Goal: Task Accomplishment & Management: Manage account settings

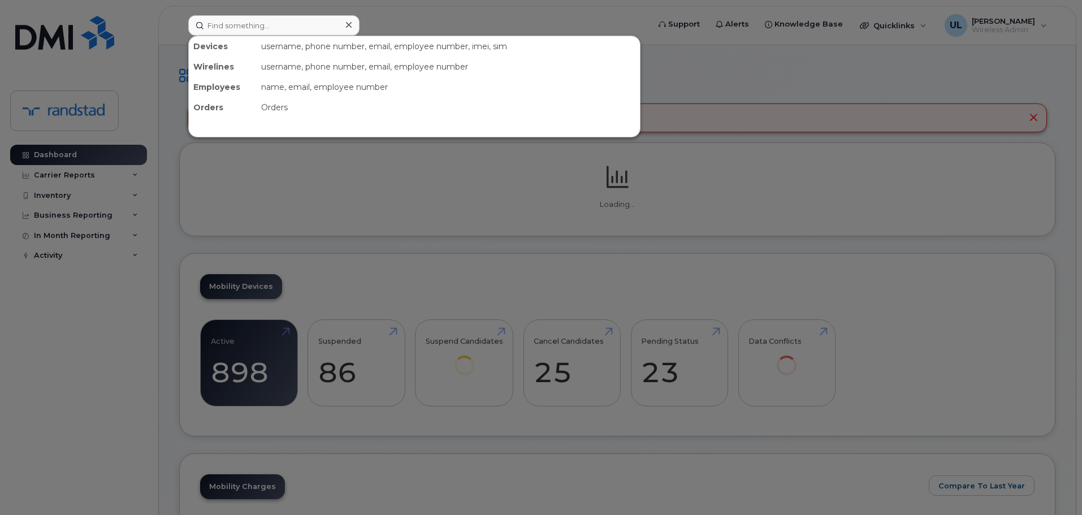
click at [349, 18] on div at bounding box center [273, 25] width 171 height 20
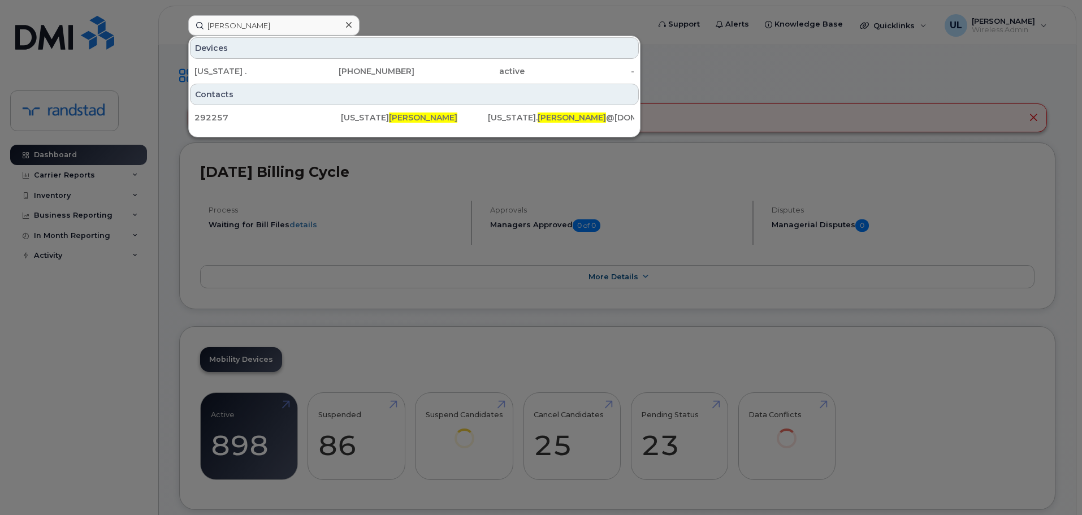
type input "Andrianopoulos"
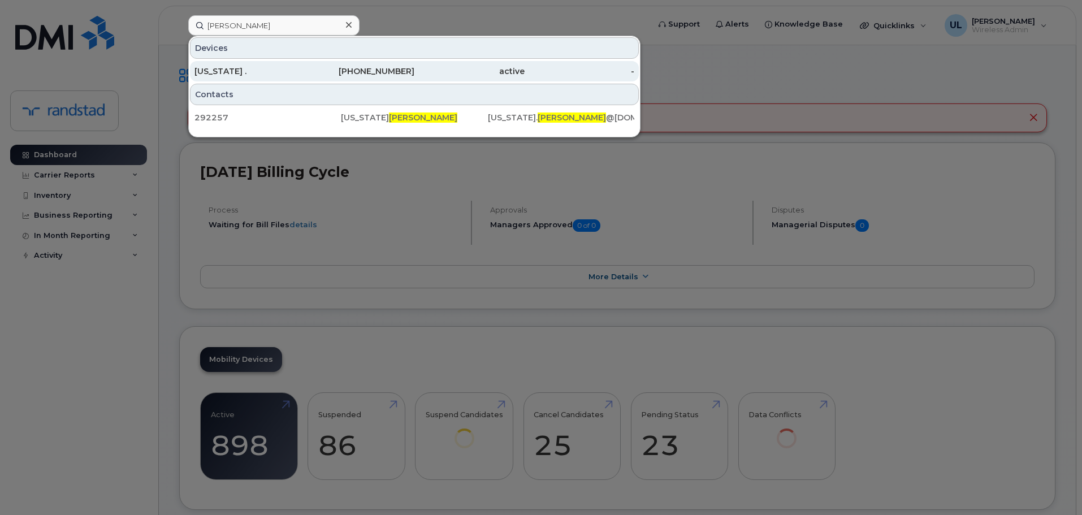
click at [302, 73] on div "Georgia ." at bounding box center [249, 71] width 110 height 11
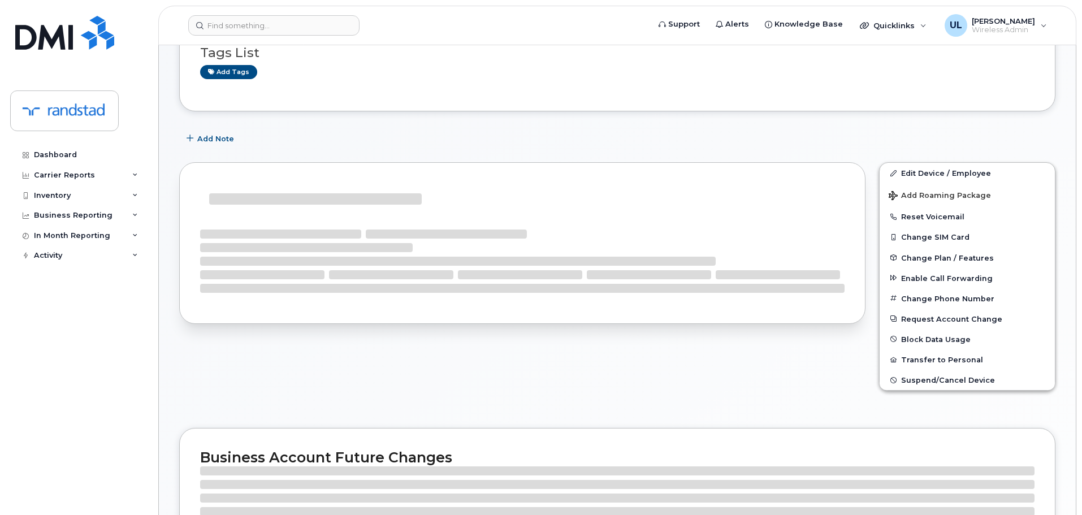
scroll to position [113, 0]
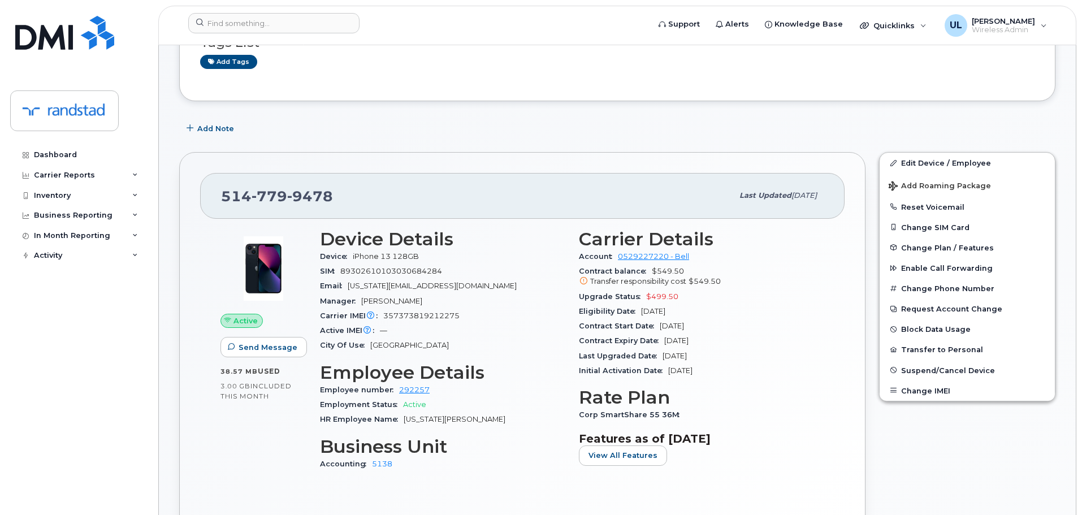
drag, startPoint x: 742, startPoint y: 336, endPoint x: 657, endPoint y: 342, distance: 85.0
click at [657, 342] on div "Contract Expiry Date Sep 18, 2027" at bounding box center [701, 340] width 245 height 15
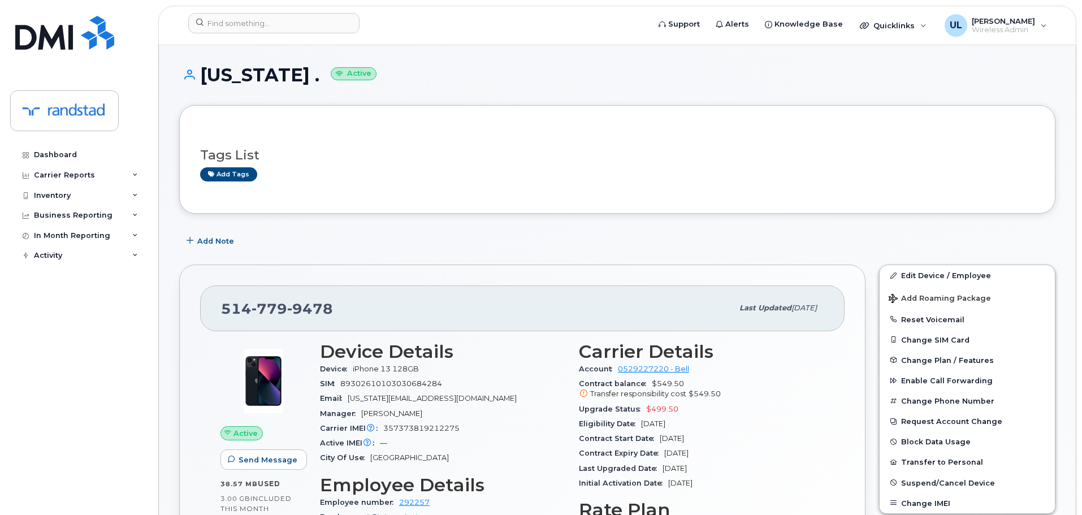
scroll to position [0, 0]
drag, startPoint x: 237, startPoint y: 1, endPoint x: 302, endPoint y: 170, distance: 180.8
click at [304, 171] on div "Add tags" at bounding box center [612, 175] width 825 height 14
click at [228, 73] on h1 "Georgia . Active" at bounding box center [617, 76] width 876 height 20
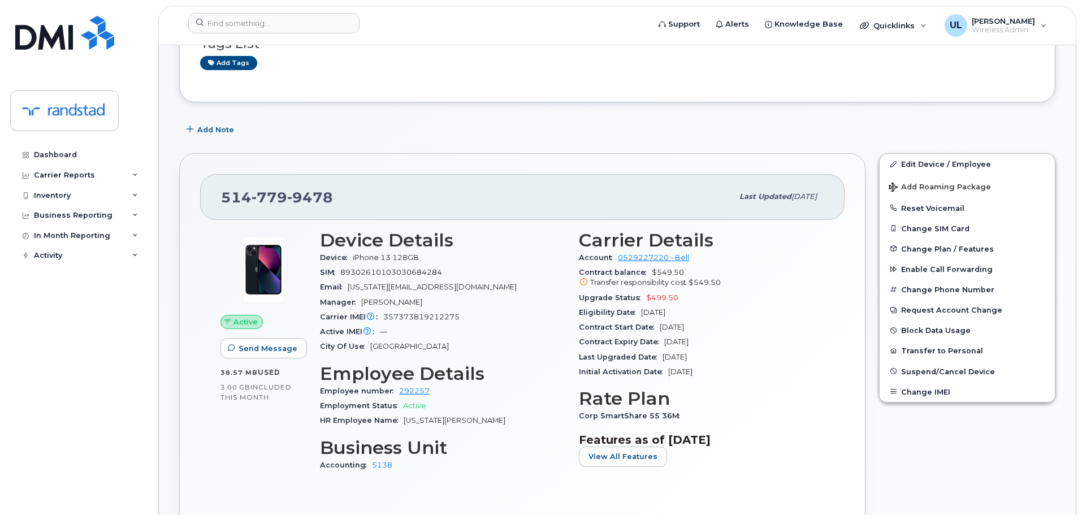
scroll to position [113, 0]
drag, startPoint x: 732, startPoint y: 329, endPoint x: 658, endPoint y: 329, distance: 74.0
click at [658, 329] on div "Contract Start Date Sep 19, 2024" at bounding box center [701, 326] width 245 height 15
drag, startPoint x: 719, startPoint y: 344, endPoint x: 666, endPoint y: 344, distance: 53.7
click at [666, 344] on div "Contract Expiry Date Sep 18, 2027" at bounding box center [701, 340] width 245 height 15
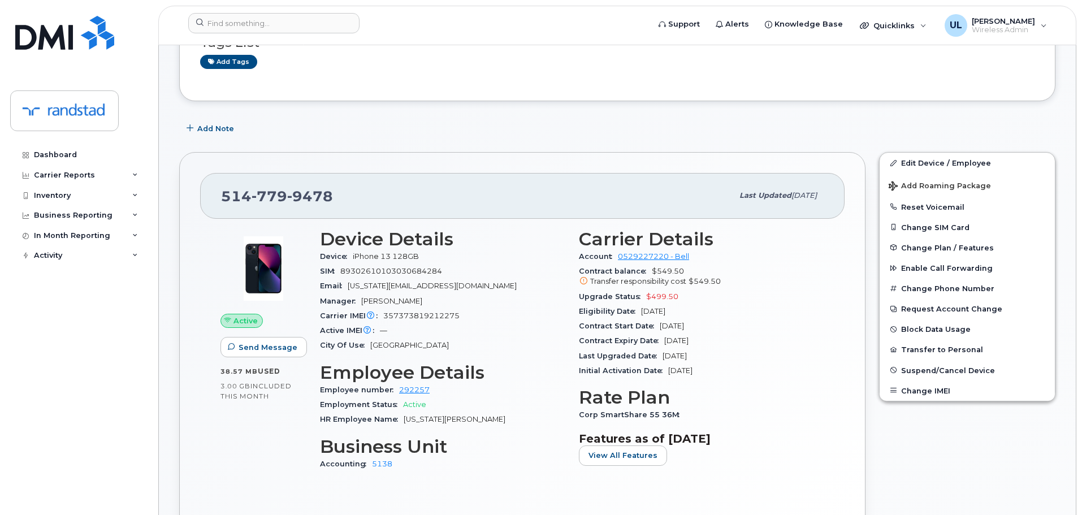
click at [428, 314] on span "357373819212275" at bounding box center [421, 315] width 76 height 8
copy span "357373819212275"
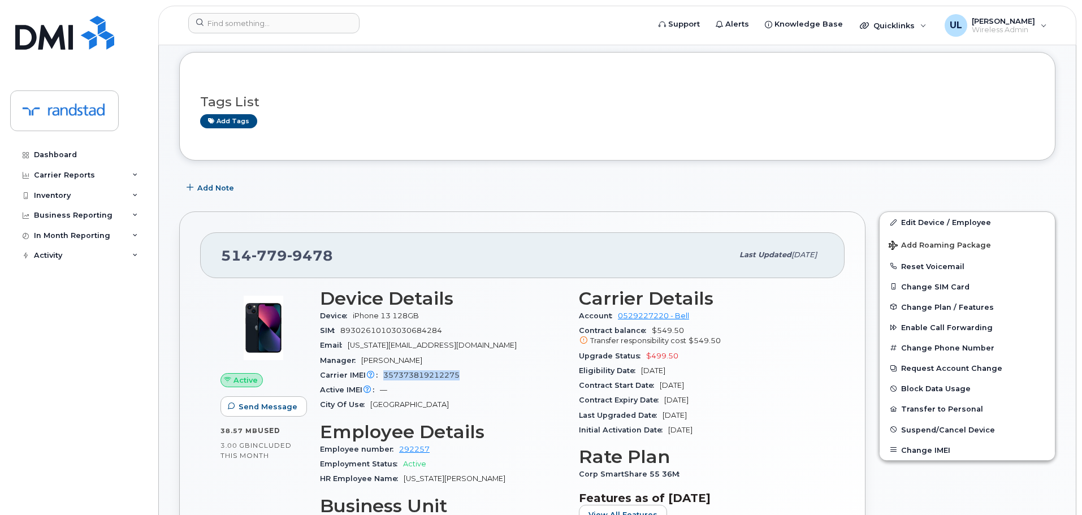
scroll to position [0, 0]
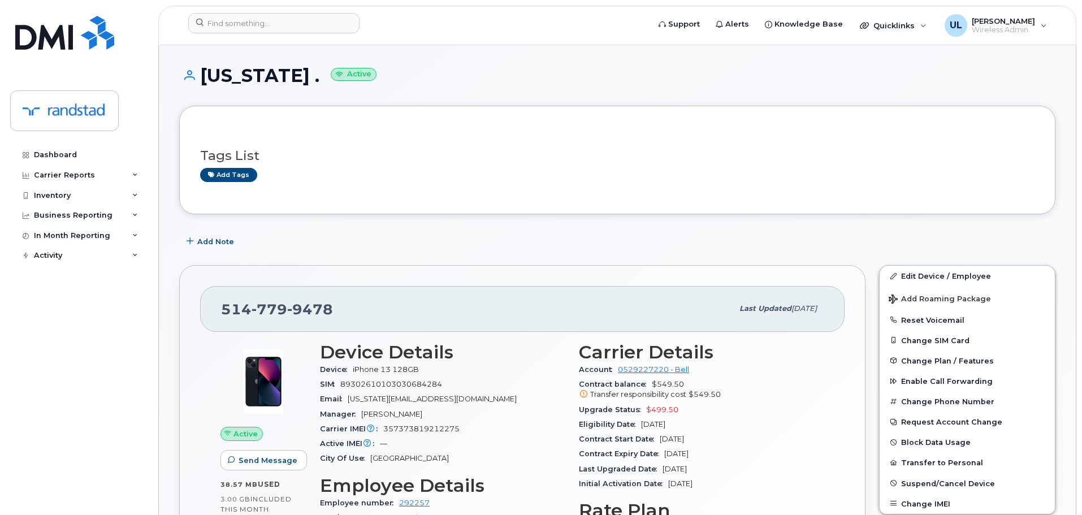
click at [252, 68] on h1 "Georgia . Active" at bounding box center [617, 76] width 876 height 20
copy h1 "[US_STATE]"
click at [420, 431] on span "357373819212275" at bounding box center [421, 428] width 76 height 8
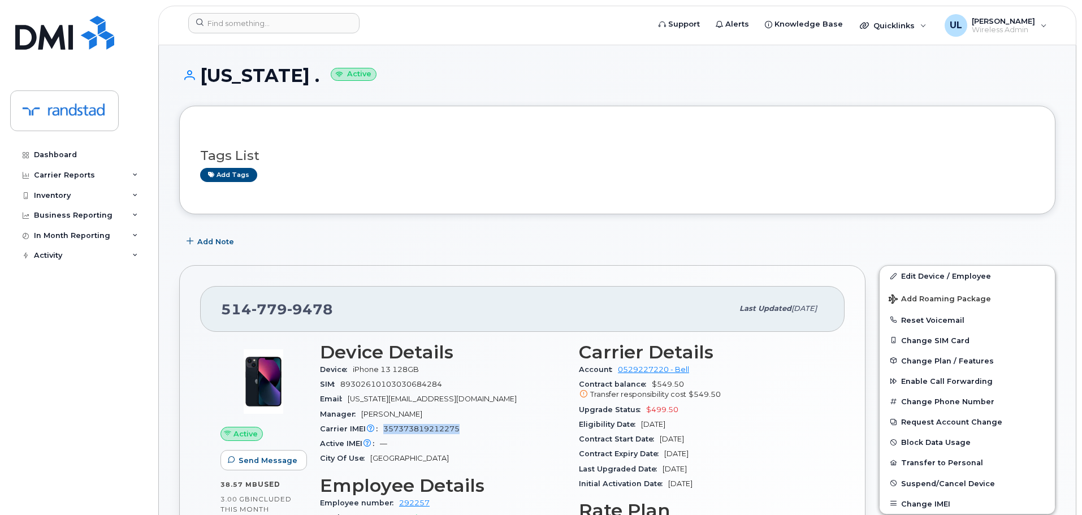
copy span "357373819212275"
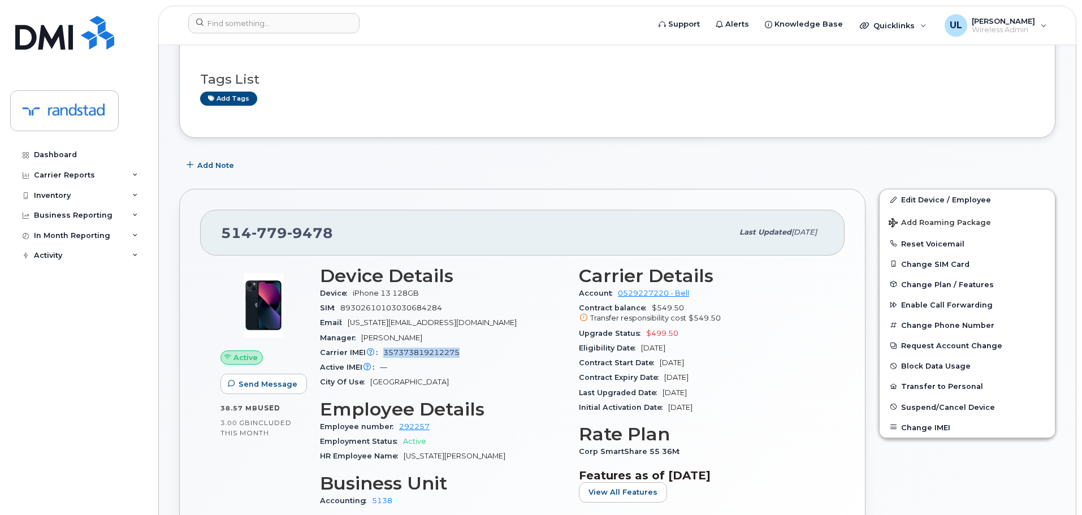
scroll to position [170, 0]
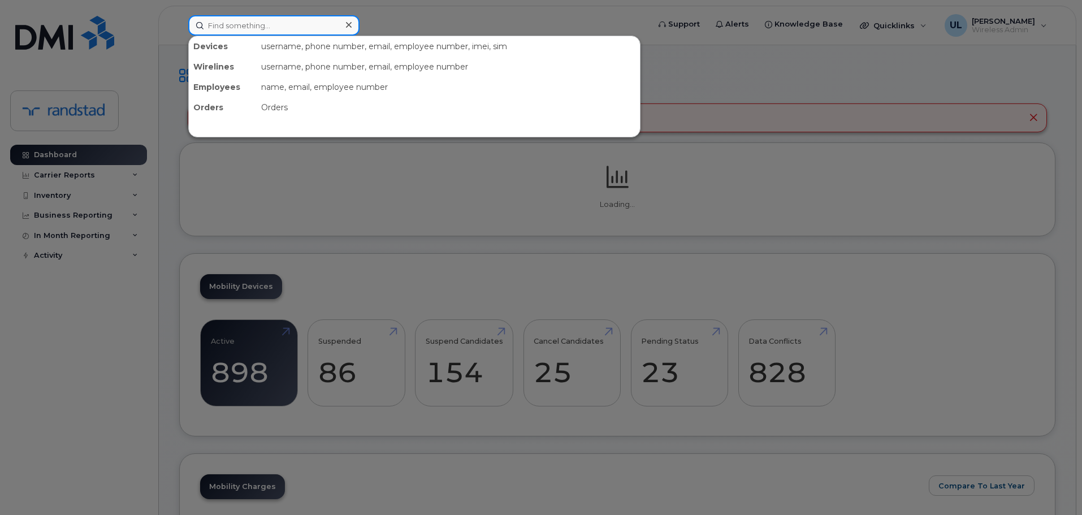
click at [242, 26] on input at bounding box center [273, 25] width 171 height 20
paste input "Amantha"
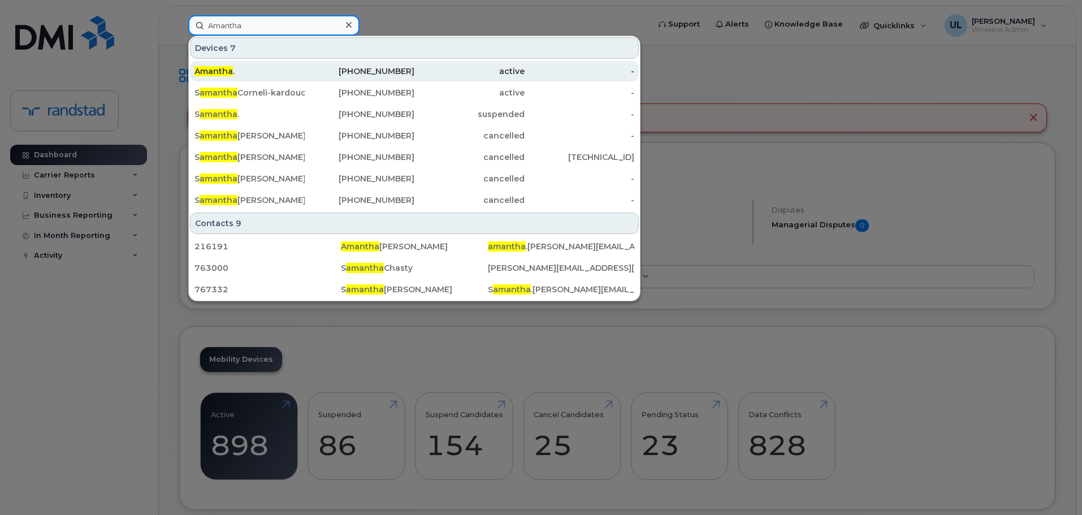
type input "Amantha"
click at [386, 76] on div "613-406-9749" at bounding box center [360, 71] width 110 height 11
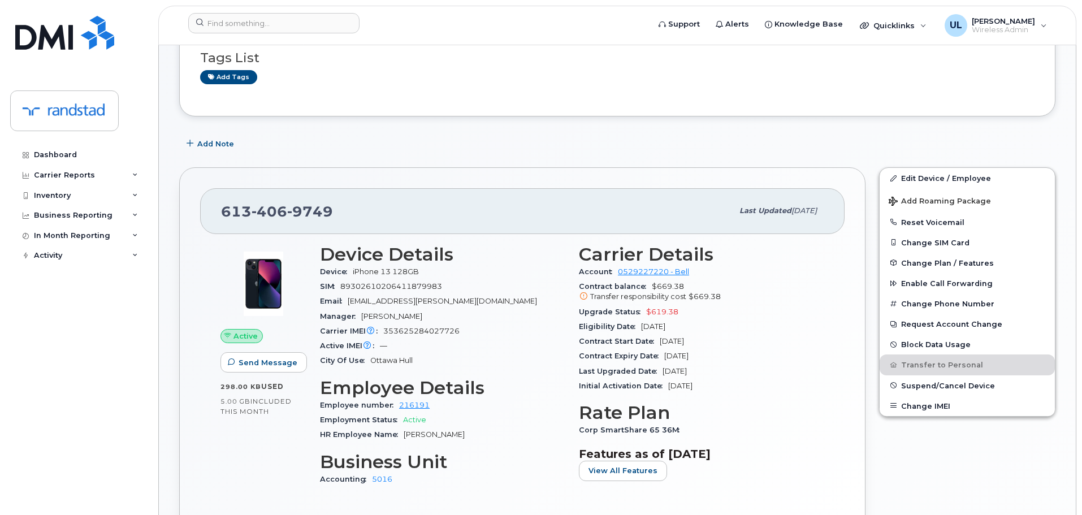
scroll to position [113, 0]
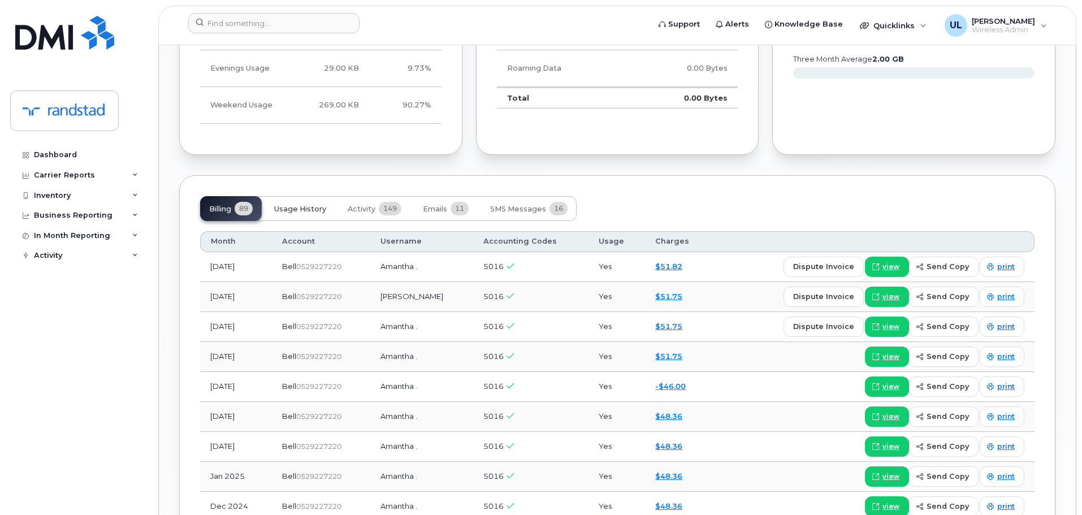
click at [307, 206] on span "Usage History" at bounding box center [300, 209] width 52 height 9
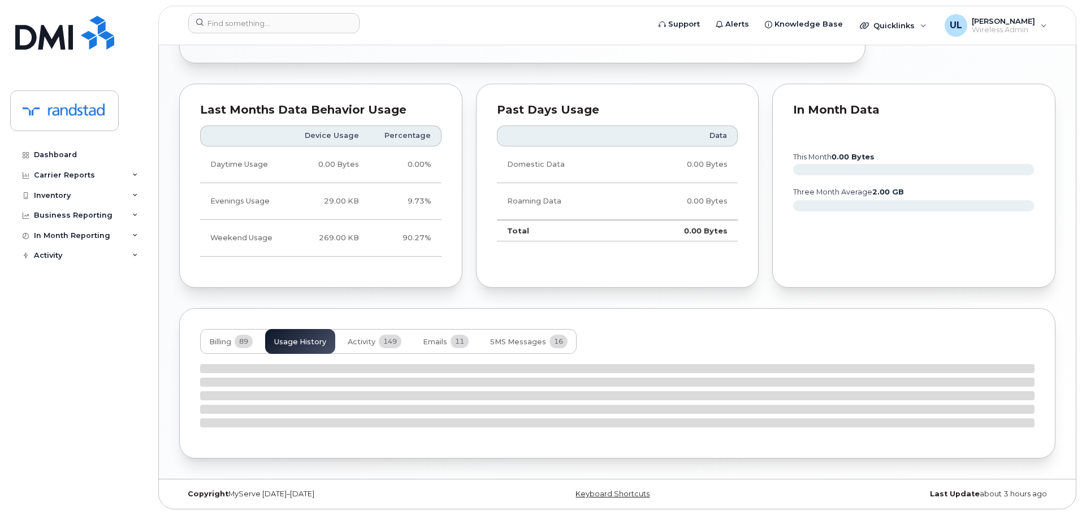
scroll to position [735, 0]
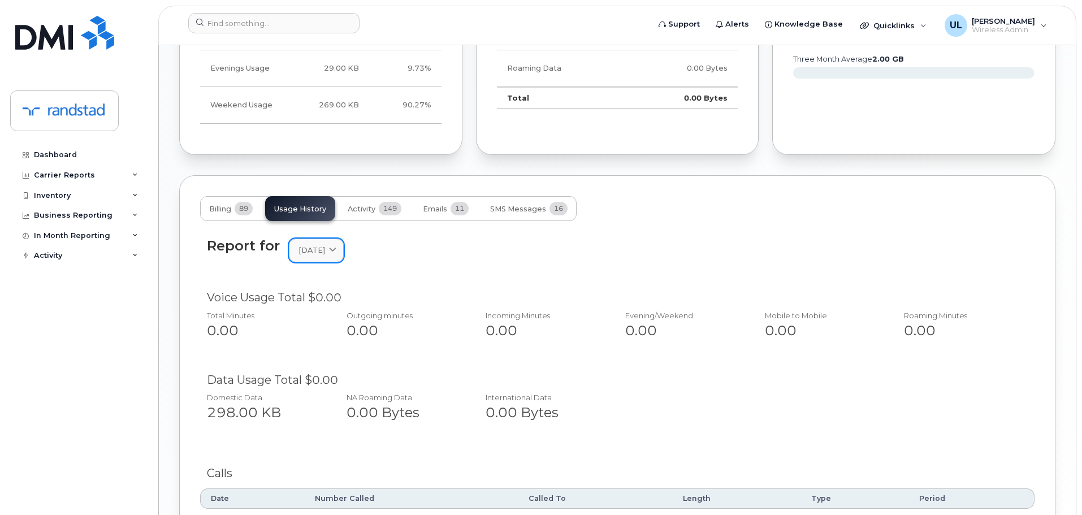
click at [302, 259] on link "[DATE]" at bounding box center [316, 249] width 55 height 23
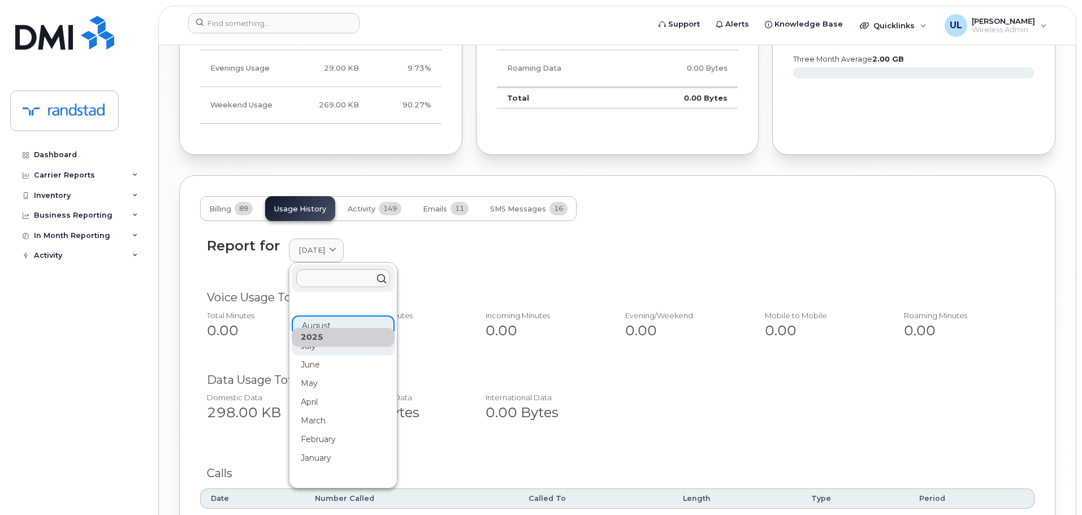
click at [324, 349] on div "July" at bounding box center [343, 346] width 103 height 19
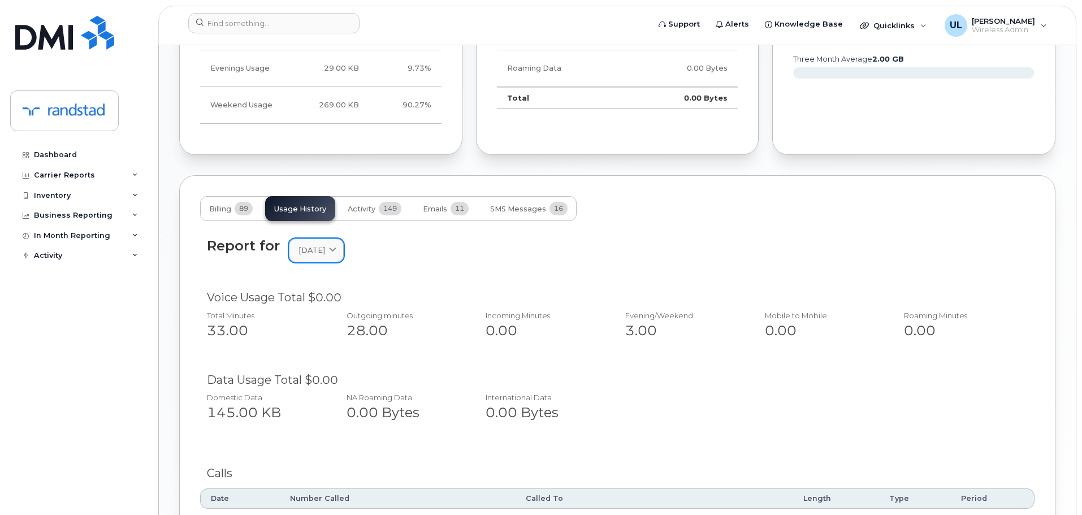
click at [325, 257] on link "[DATE]" at bounding box center [316, 249] width 55 height 23
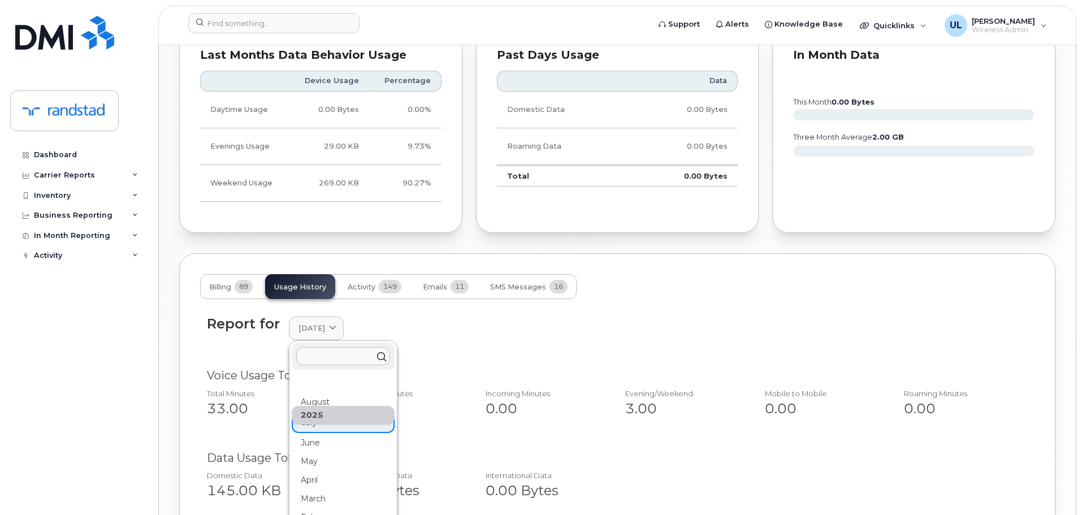
scroll to position [622, 0]
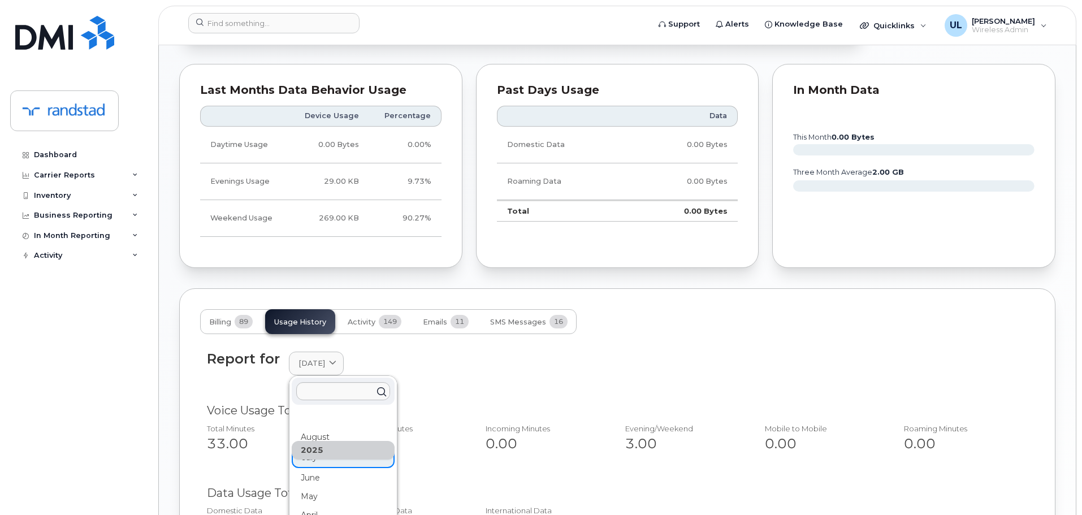
click at [210, 437] on div "33.00" at bounding box center [264, 443] width 115 height 19
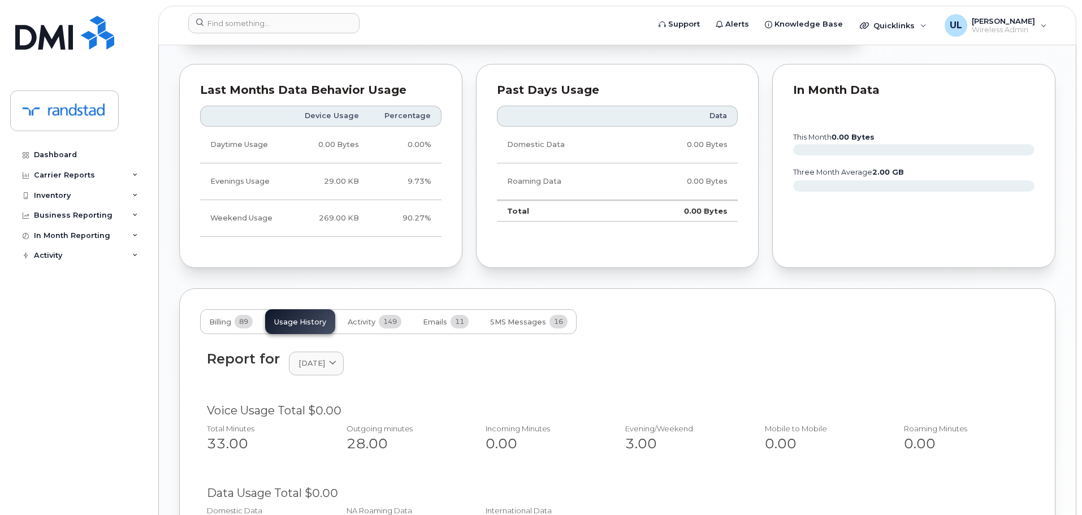
click at [205, 439] on div "Total Minutes 33.00" at bounding box center [264, 438] width 133 height 39
click at [304, 381] on div "Report for [DATE] [DATE] July June May April March February January [DATE] Nove…" at bounding box center [617, 369] width 834 height 51
click at [312, 370] on link "[DATE]" at bounding box center [316, 362] width 55 height 23
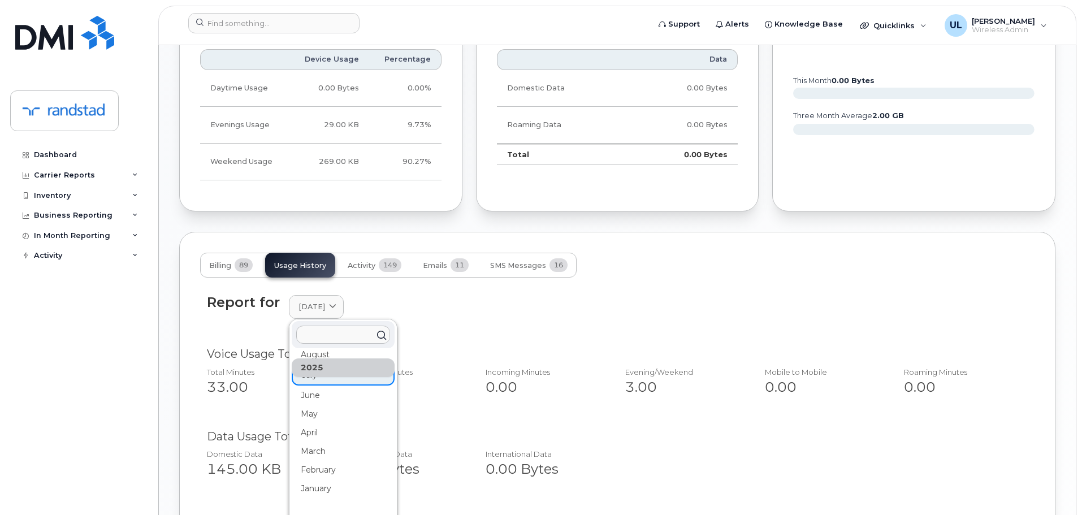
scroll to position [0, 0]
click at [330, 382] on div "August" at bounding box center [343, 380] width 103 height 19
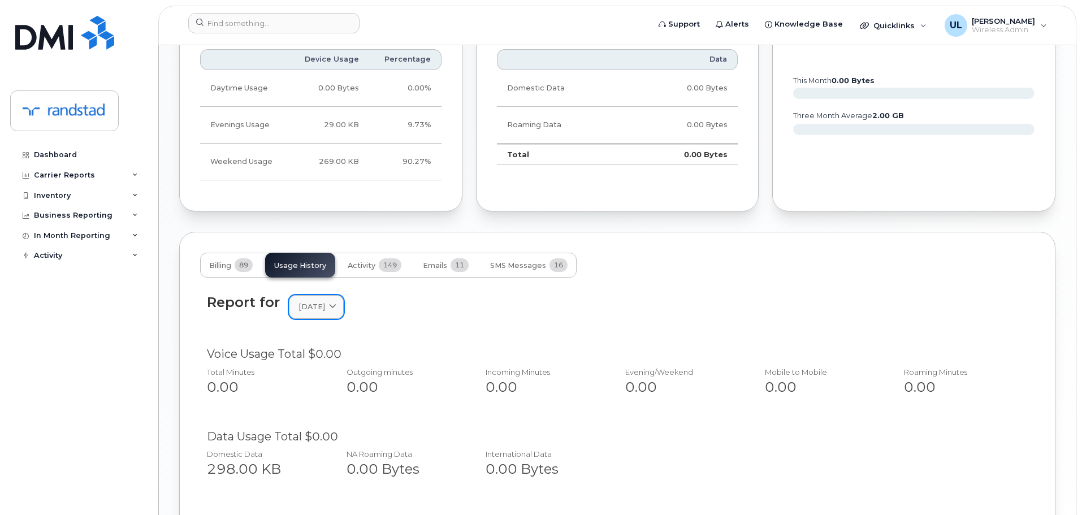
click at [336, 305] on icon at bounding box center [332, 306] width 7 height 7
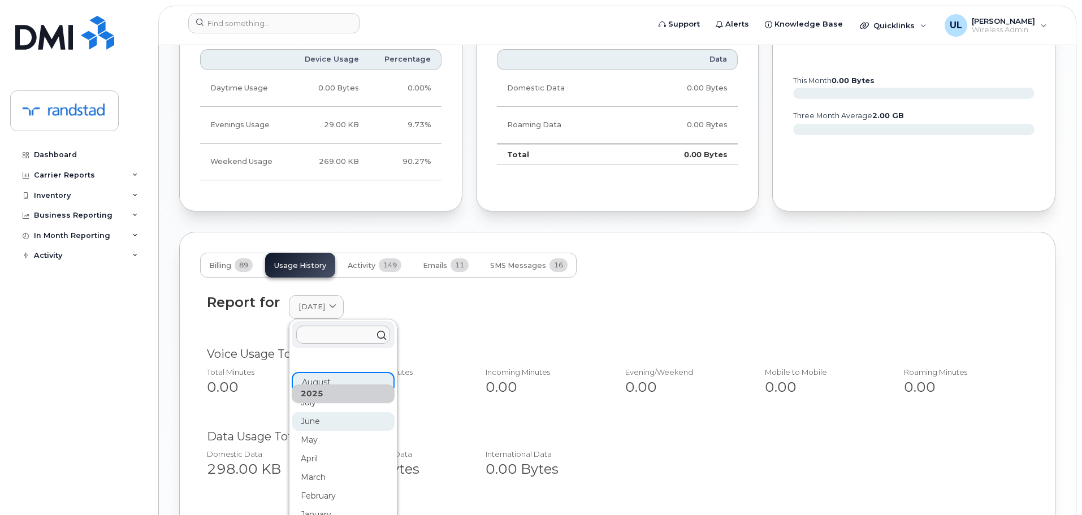
click at [316, 421] on div "June" at bounding box center [343, 421] width 103 height 19
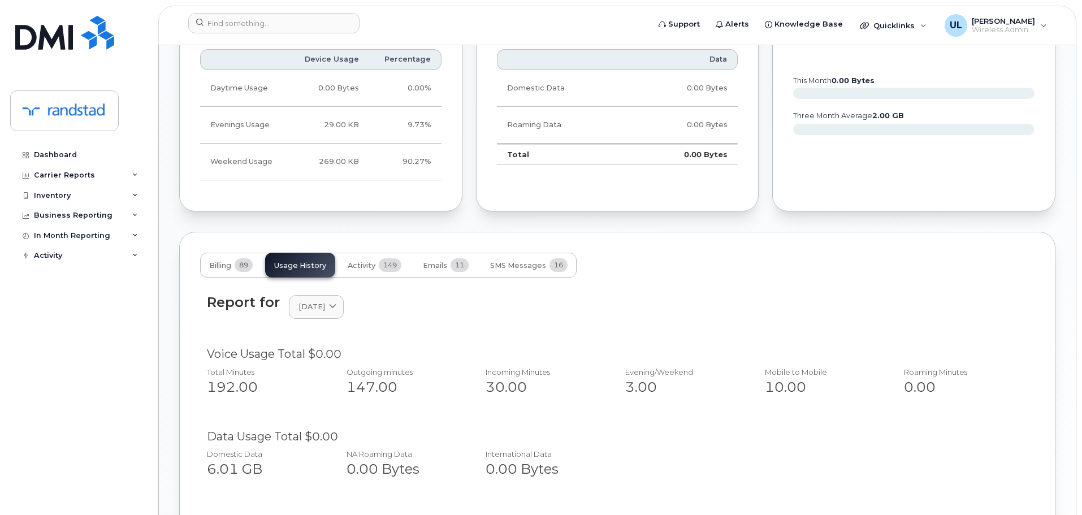
click at [229, 384] on div "192.00" at bounding box center [264, 386] width 115 height 19
click at [321, 311] on span "[DATE]" at bounding box center [311, 306] width 27 height 11
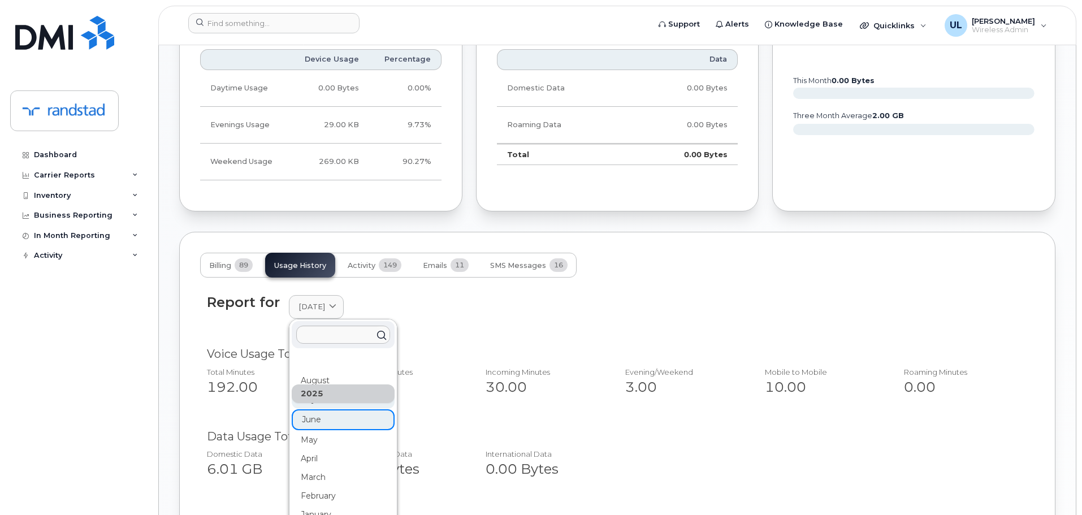
click at [320, 409] on div "July" at bounding box center [343, 399] width 103 height 19
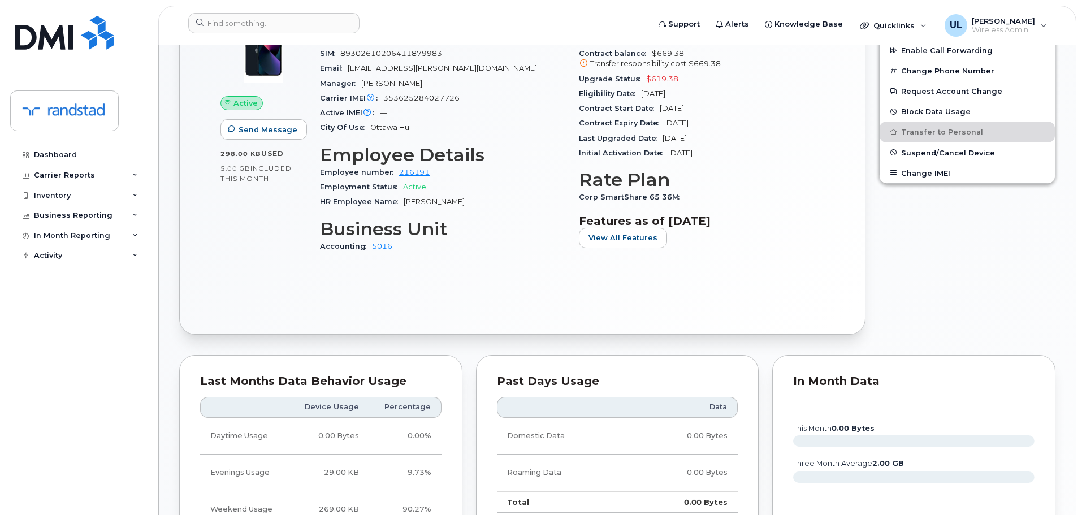
scroll to position [48, 0]
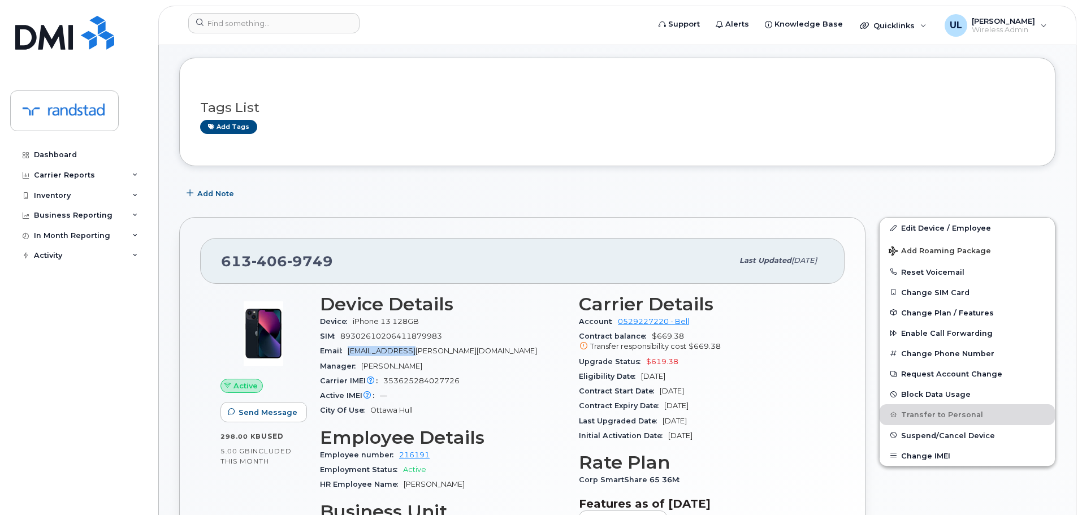
drag, startPoint x: 349, startPoint y: 351, endPoint x: 412, endPoint y: 355, distance: 62.8
click at [412, 355] on div "Email [EMAIL_ADDRESS][PERSON_NAME][DOMAIN_NAME]" at bounding box center [442, 351] width 245 height 15
copy span "amantha.[PERSON_NAME]"
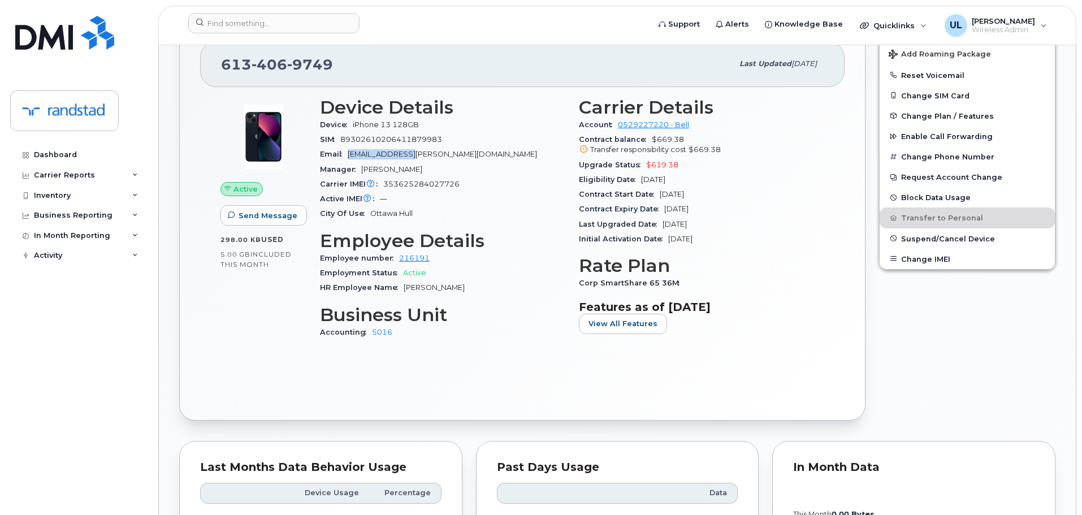
scroll to position [226, 0]
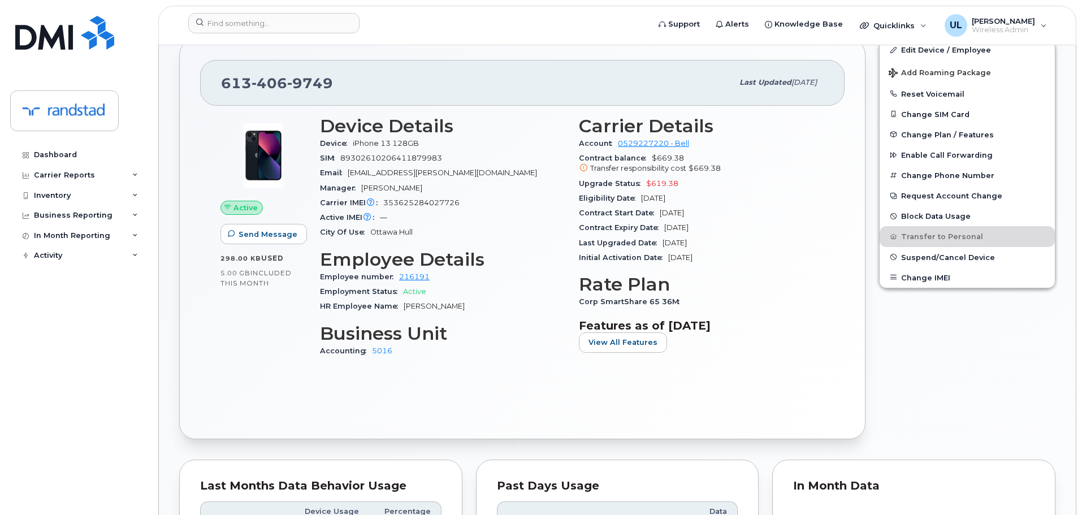
click at [315, 86] on span "9749" at bounding box center [310, 83] width 46 height 17
copy span "[PHONE_NUMBER]"
click at [435, 201] on span "353625284027726" at bounding box center [421, 202] width 76 height 8
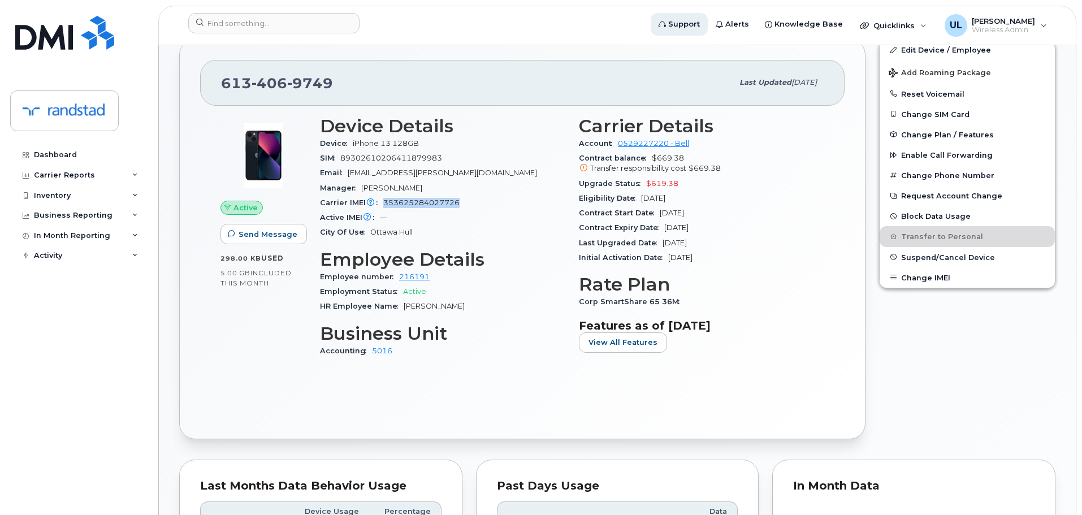
copy span "353625284027726"
drag, startPoint x: 351, startPoint y: 143, endPoint x: 541, endPoint y: 134, distance: 190.1
click at [541, 134] on section "Device Details Device iPhone 13 128GB SIM [TECHNICAL_ID] Email [EMAIL_ADDRESS][…" at bounding box center [442, 178] width 245 height 124
click at [467, 150] on div "Device iPhone 13 128GB" at bounding box center [442, 143] width 245 height 15
drag, startPoint x: 457, startPoint y: 147, endPoint x: 353, endPoint y: 148, distance: 104.0
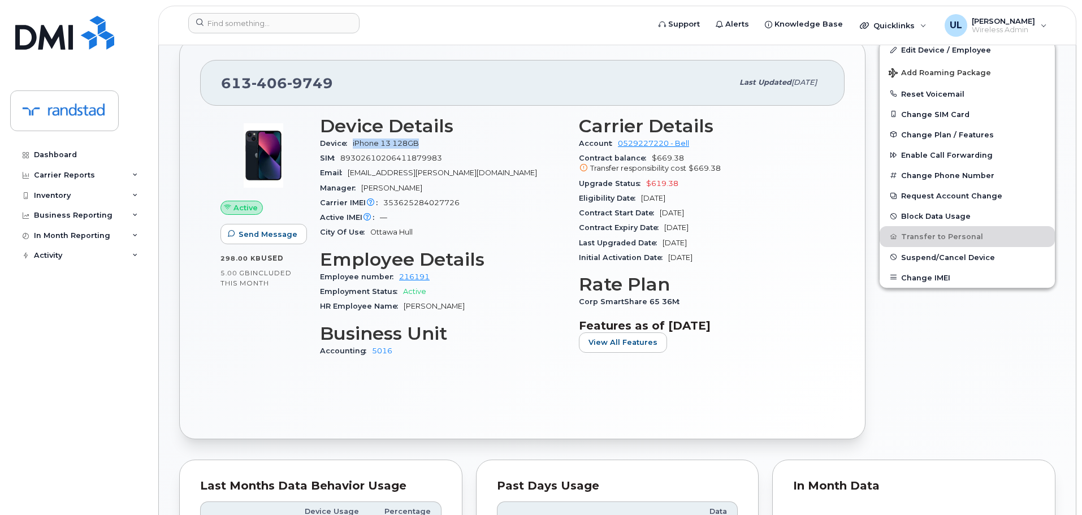
click at [353, 148] on div "Device iPhone 13 128GB" at bounding box center [442, 143] width 245 height 15
copy span "iPhone 13 128GB"
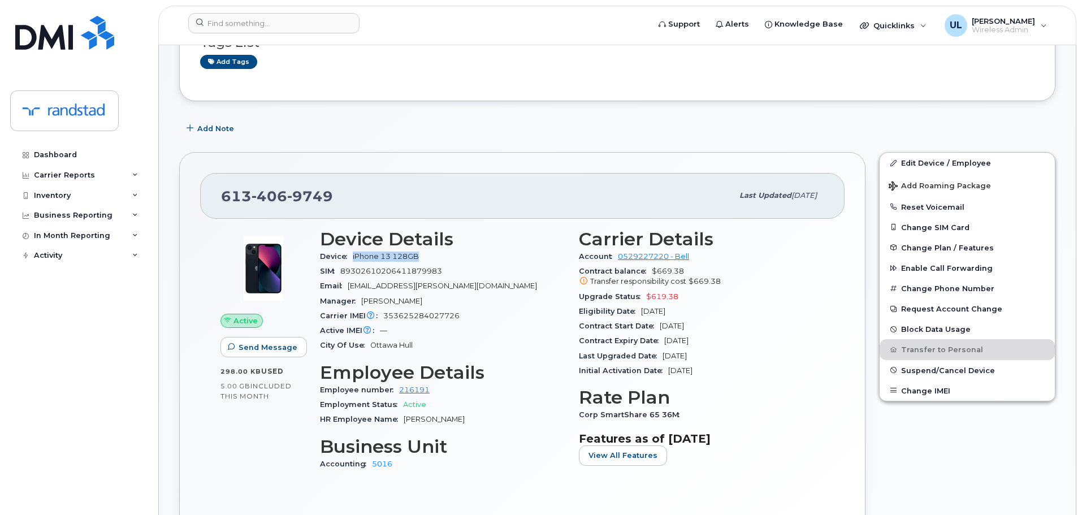
scroll to position [170, 0]
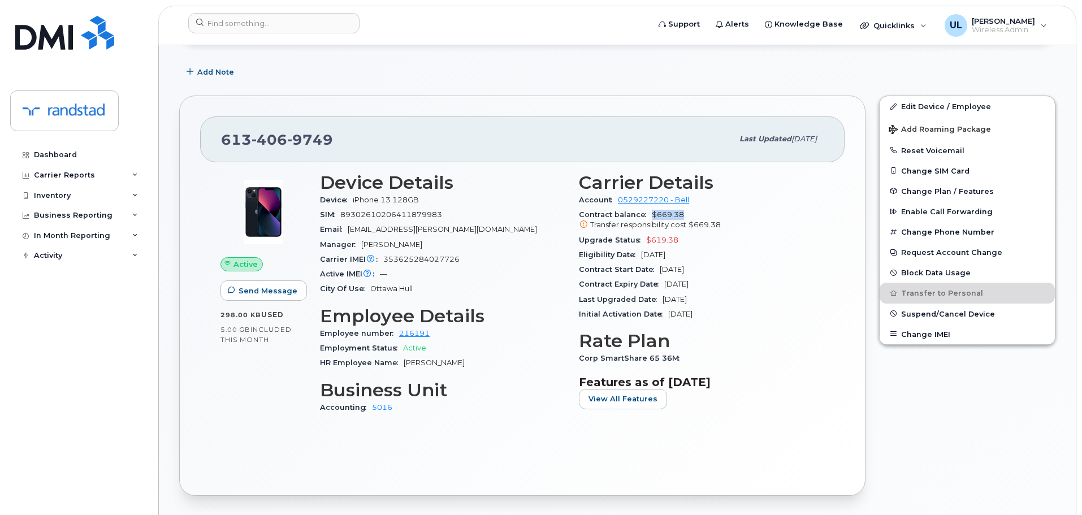
drag, startPoint x: 651, startPoint y: 218, endPoint x: 689, endPoint y: 218, distance: 37.9
click at [689, 218] on div "Contract balance $669.38 Transfer responsibility cost $669.38" at bounding box center [701, 219] width 245 height 25
copy span "$669.38"
drag, startPoint x: 404, startPoint y: 362, endPoint x: 515, endPoint y: 363, distance: 111.3
click at [515, 363] on div "HR Employee Name [PERSON_NAME]" at bounding box center [442, 362] width 245 height 15
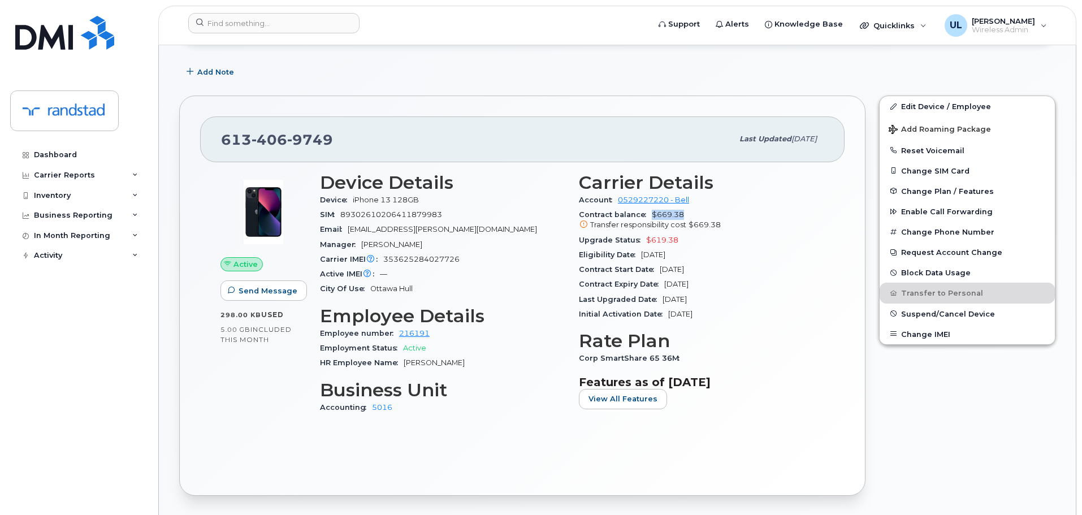
copy span "[PERSON_NAME]"
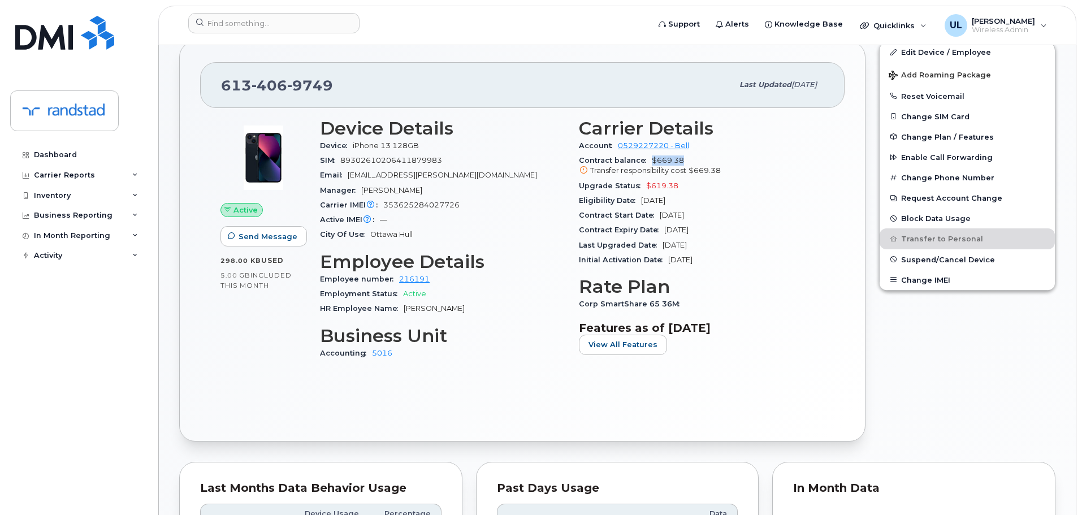
scroll to position [283, 0]
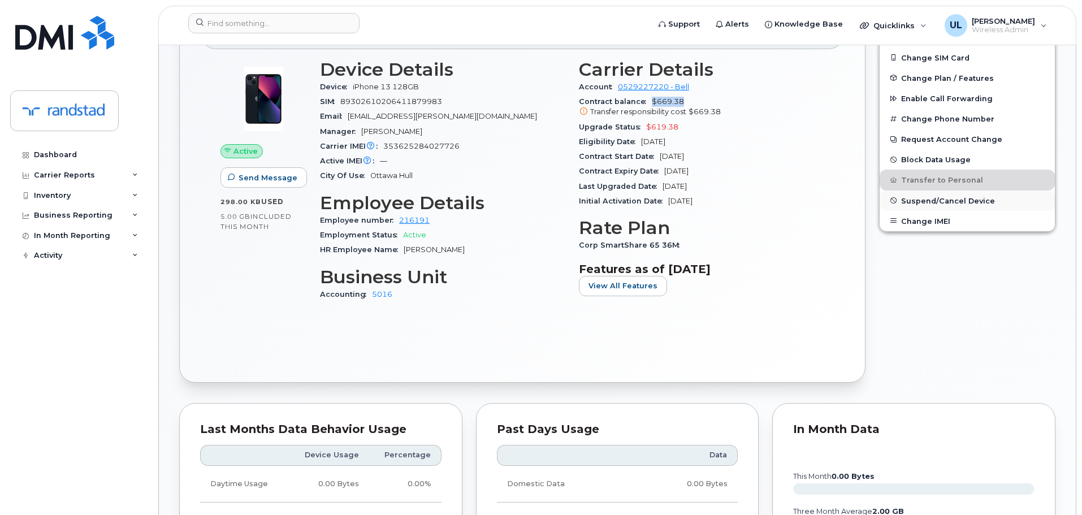
click at [927, 200] on span "Suspend/Cancel Device" at bounding box center [948, 200] width 94 height 8
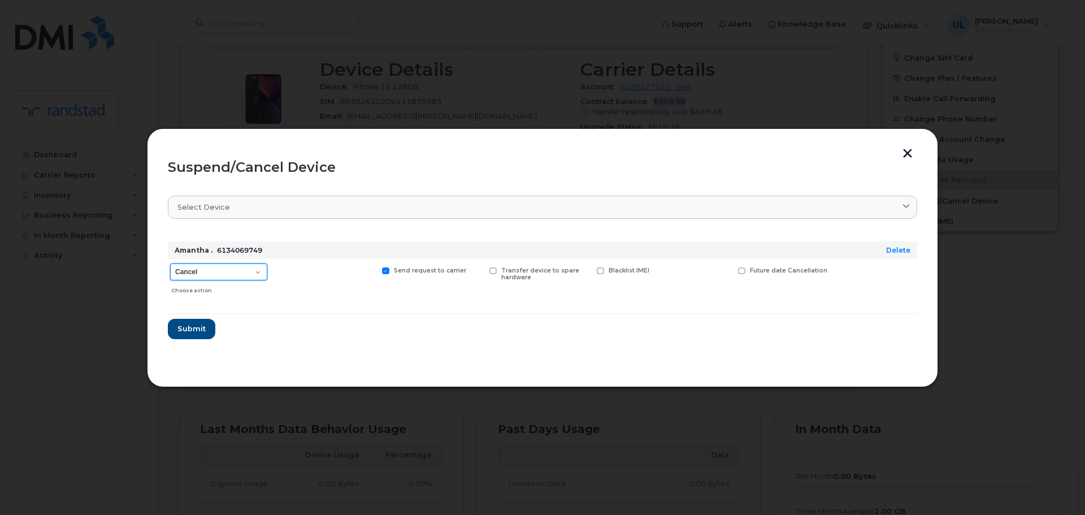
click at [263, 276] on select "Cancel Suspend - Extend Suspension Suspend - Reduced Rate Suspend - Full Rate S…" at bounding box center [218, 271] width 97 height 17
select select "[object Object]"
click at [170, 263] on select "Cancel Suspend - Extend Suspension Suspend - Reduced Rate Suspend - Full Rate S…" at bounding box center [218, 271] width 97 height 17
click at [187, 328] on span "Submit" at bounding box center [191, 328] width 28 height 11
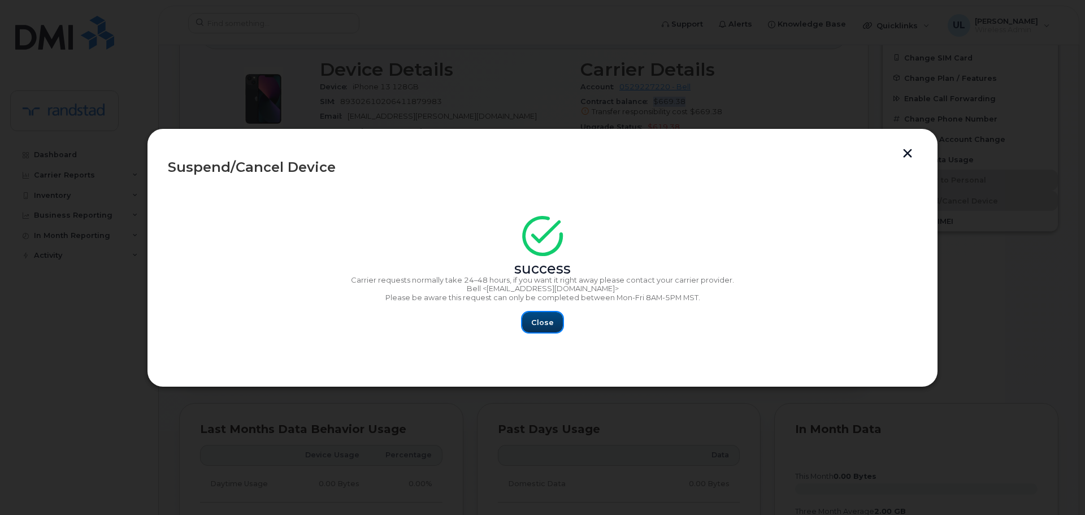
click at [536, 324] on span "Close" at bounding box center [542, 322] width 23 height 11
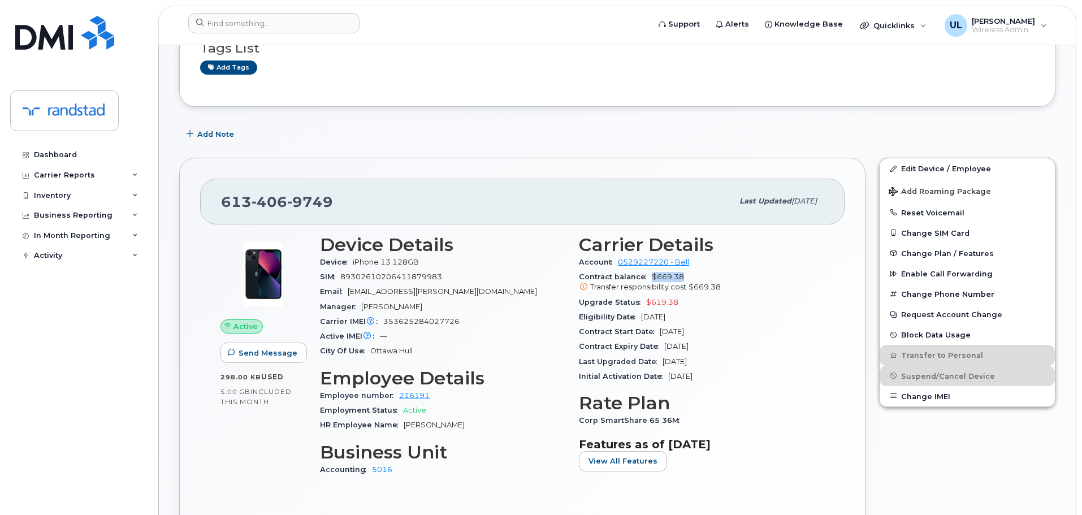
scroll to position [0, 0]
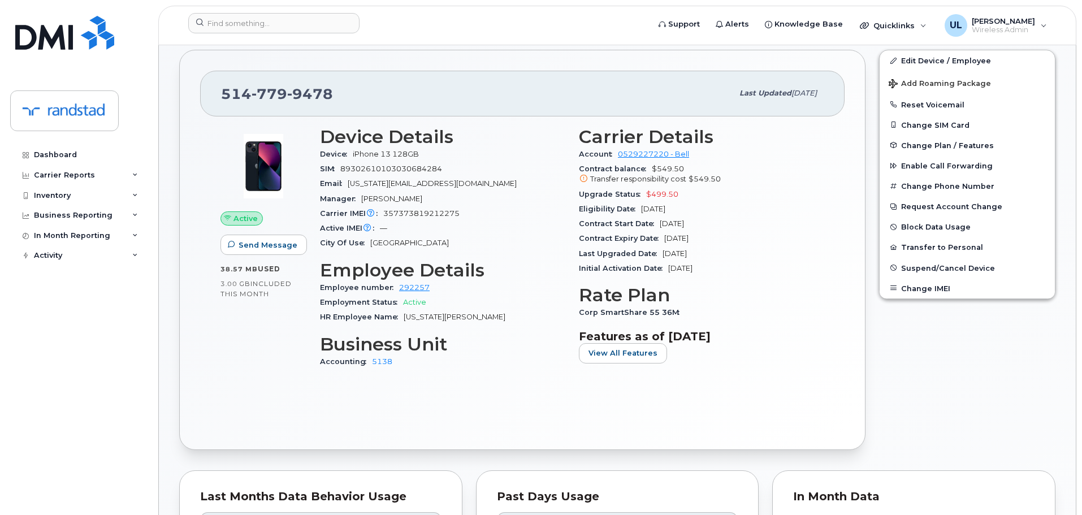
scroll to position [226, 0]
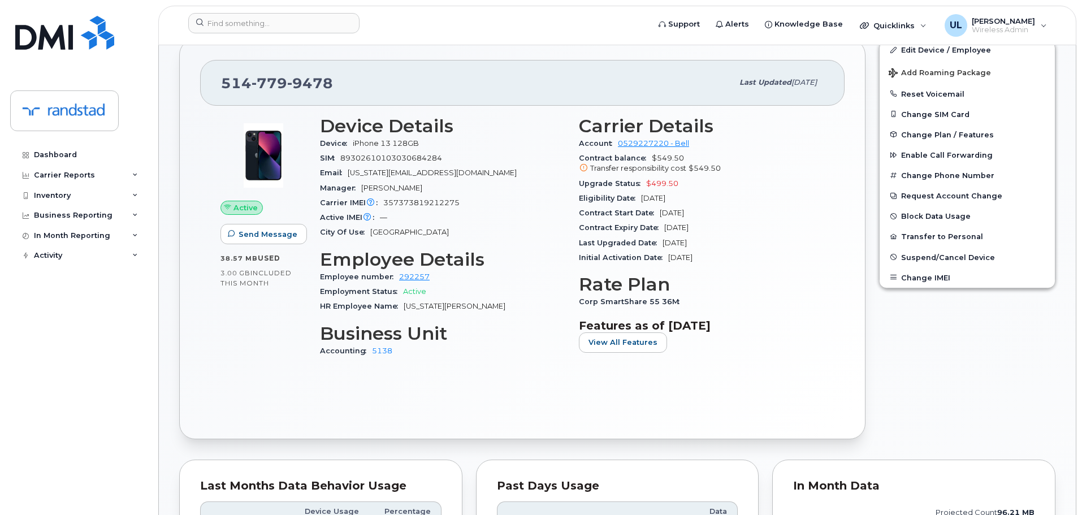
drag, startPoint x: 589, startPoint y: 198, endPoint x: 716, endPoint y: 198, distance: 126.6
click at [716, 198] on div "Eligibility Date [DATE]" at bounding box center [701, 198] width 245 height 15
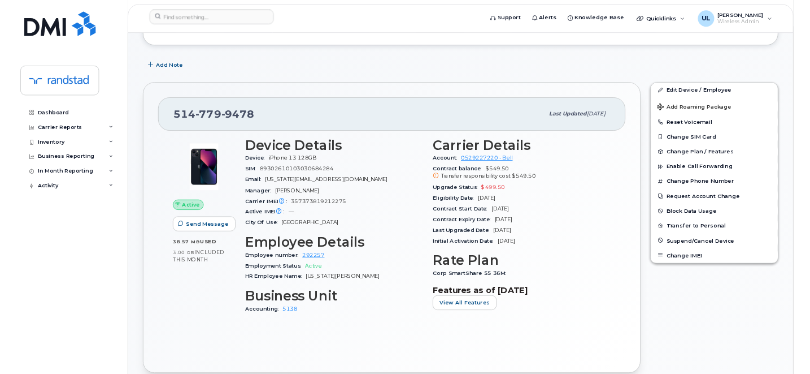
scroll to position [170, 0]
